Goal: Task Accomplishment & Management: Use online tool/utility

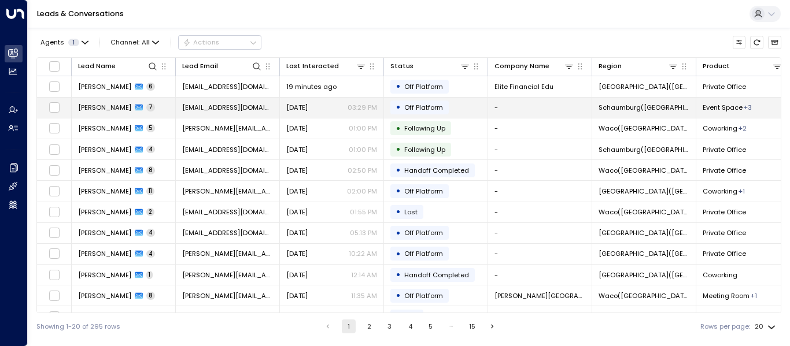
click at [100, 104] on span "[PERSON_NAME]" at bounding box center [104, 107] width 53 height 9
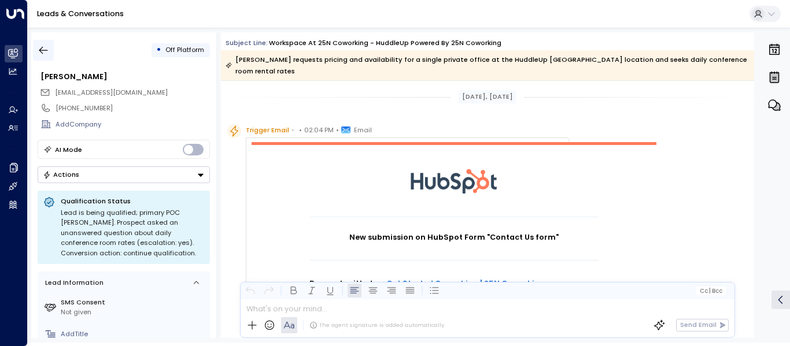
click at [43, 49] on icon "button" at bounding box center [44, 51] width 12 height 12
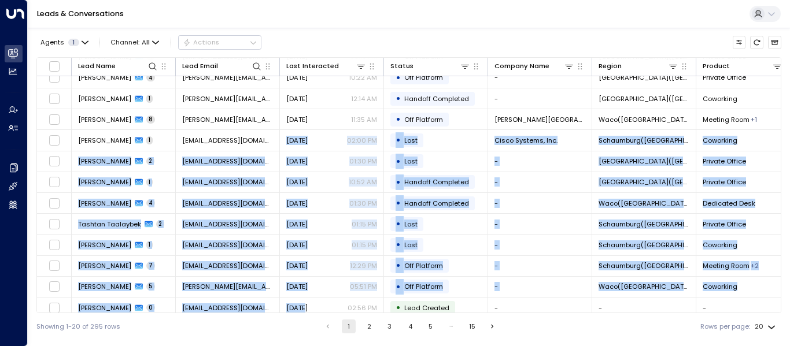
scroll to position [184, 0]
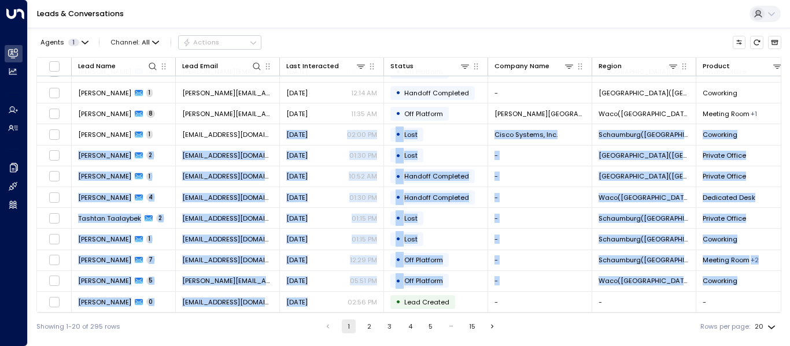
drag, startPoint x: 270, startPoint y: 309, endPoint x: 308, endPoint y: 312, distance: 38.2
click at [308, 312] on div "Lead Name Lead Email Last Interacted Status Company Name Region Product # of pe…" at bounding box center [408, 185] width 745 height 256
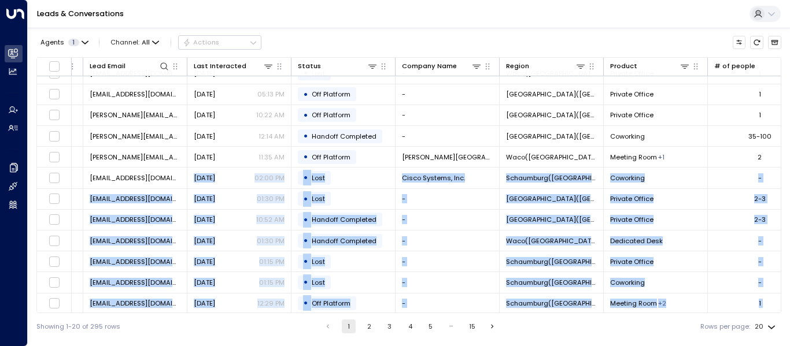
scroll to position [11, 93]
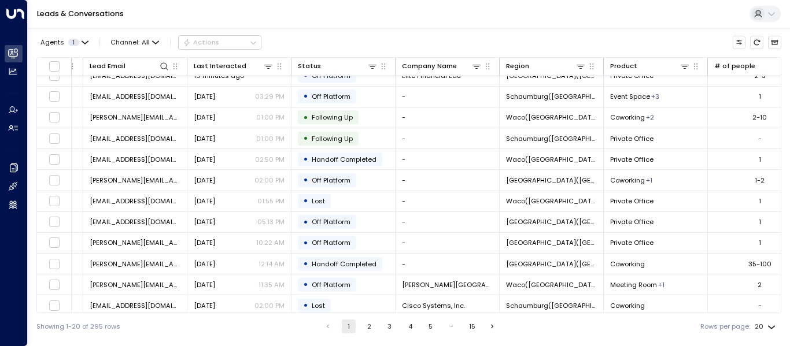
click at [618, 11] on div "Leads & Conversations" at bounding box center [409, 14] width 762 height 28
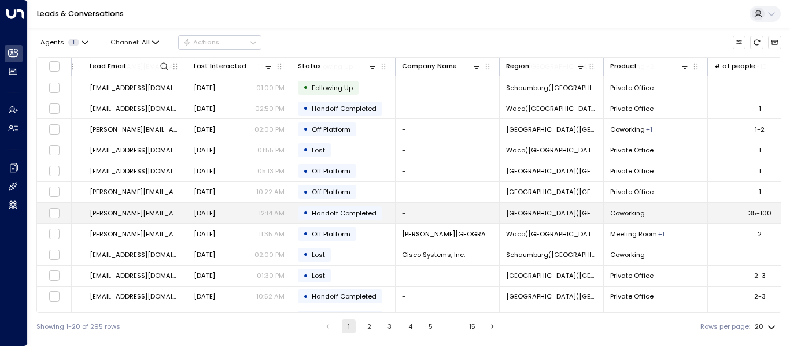
scroll to position [0, 93]
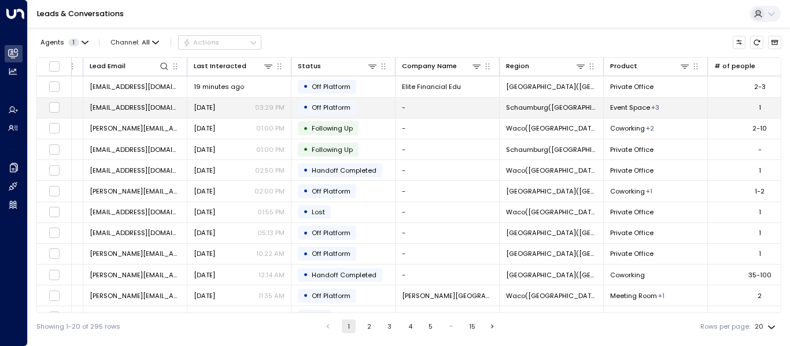
click at [670, 109] on td "Event Space + 3" at bounding box center [656, 108] width 104 height 20
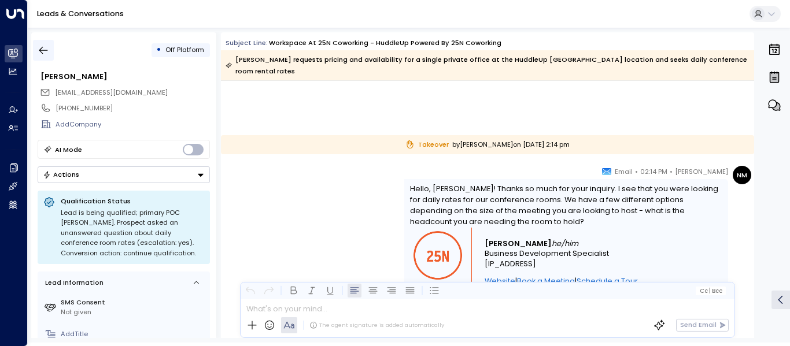
click at [42, 51] on icon "button" at bounding box center [44, 51] width 12 height 12
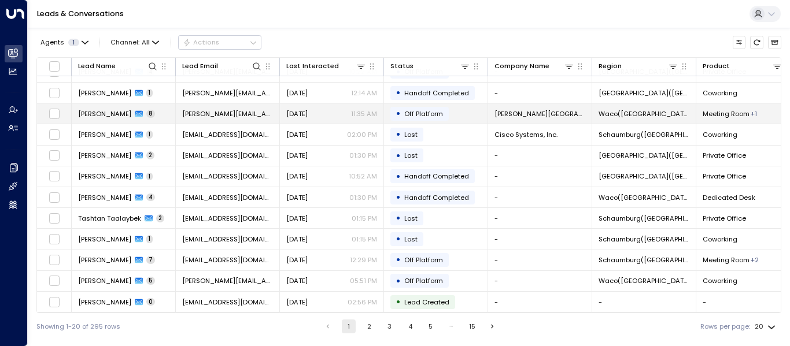
scroll to position [184, 0]
